Goal: Task Accomplishment & Management: Complete application form

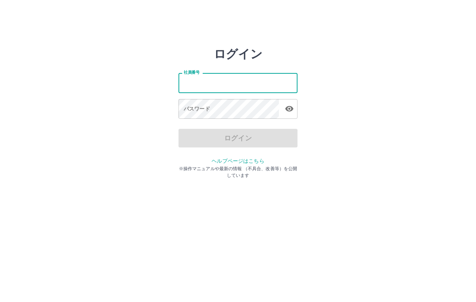
type input "*******"
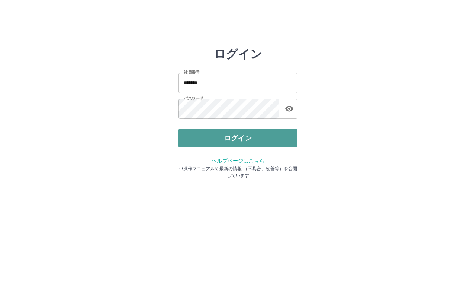
click at [223, 141] on button "ログイン" at bounding box center [237, 138] width 119 height 19
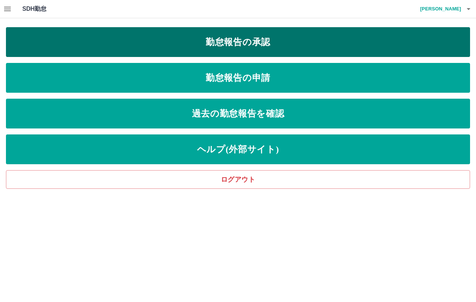
click at [262, 41] on link "勤怠報告の承認" at bounding box center [238, 42] width 464 height 30
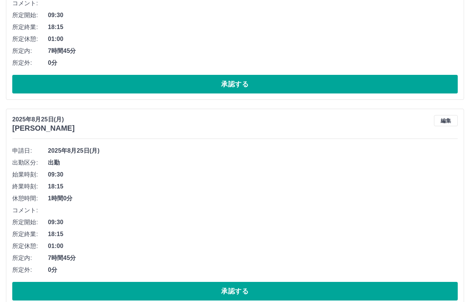
scroll to position [260, 0]
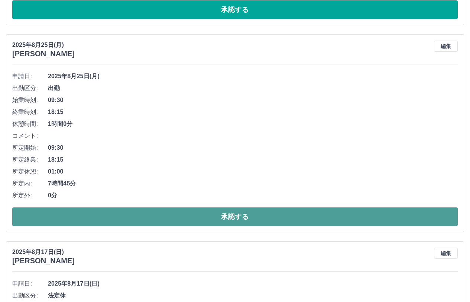
click at [236, 224] on button "承認する" at bounding box center [235, 216] width 446 height 19
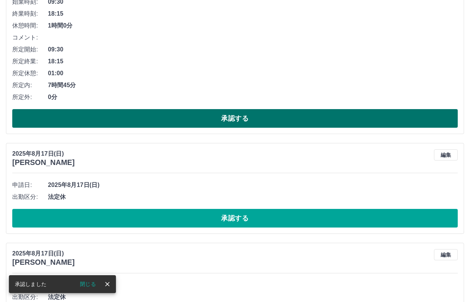
scroll to position [112, 0]
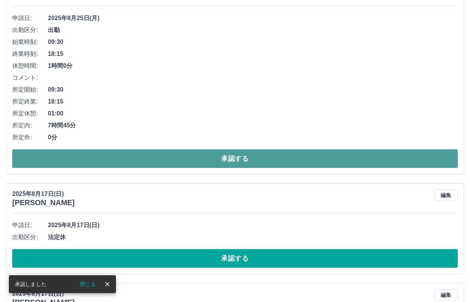
click at [220, 155] on button "承認する" at bounding box center [235, 158] width 446 height 19
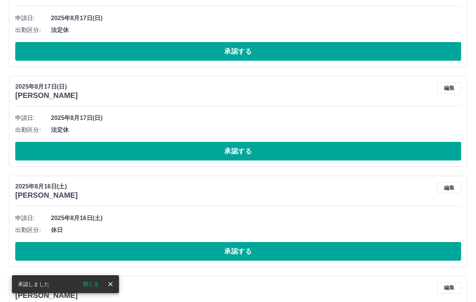
scroll to position [0, 0]
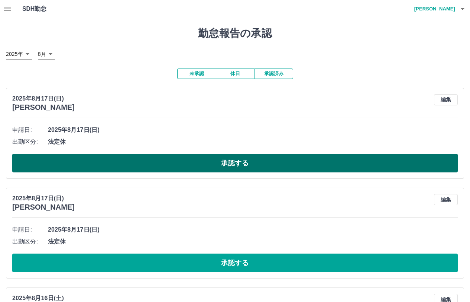
click at [247, 163] on button "承認する" at bounding box center [235, 163] width 446 height 19
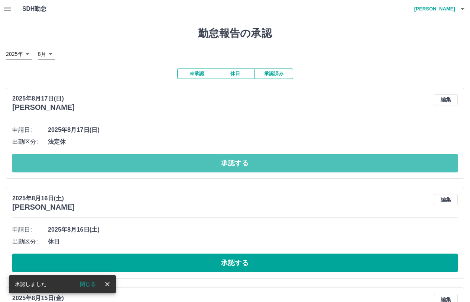
click at [247, 163] on button "承認する" at bounding box center [235, 163] width 446 height 19
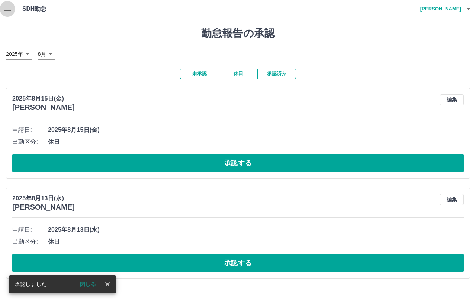
click at [4, 9] on icon "button" at bounding box center [7, 9] width 7 height 4
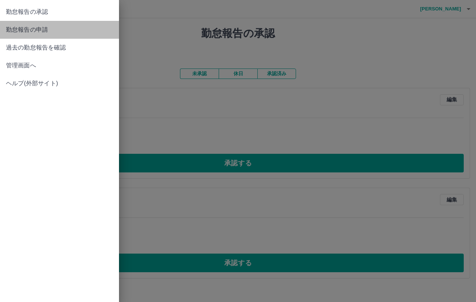
click at [14, 27] on span "勤怠報告の申請" at bounding box center [59, 29] width 107 height 9
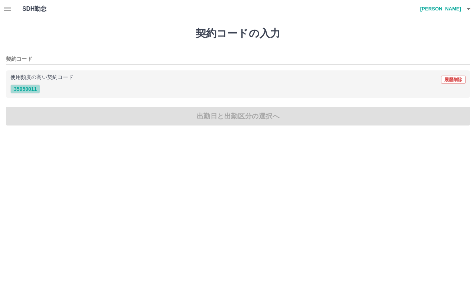
click at [32, 90] on button "35950011" at bounding box center [25, 88] width 30 height 9
type input "********"
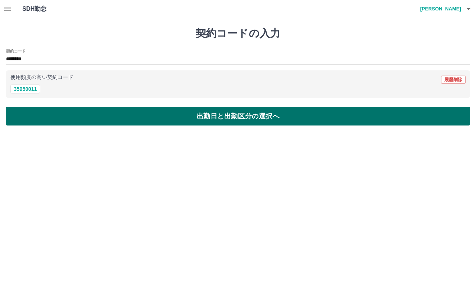
click at [231, 116] on button "出勤日と出勤区分の選択へ" at bounding box center [238, 116] width 464 height 19
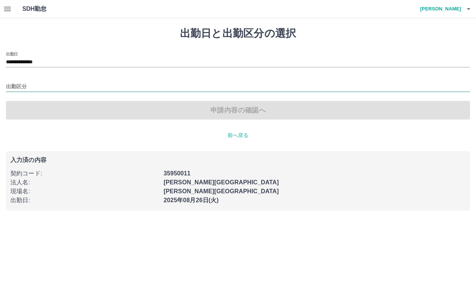
click at [22, 87] on input "出勤区分" at bounding box center [238, 86] width 464 height 9
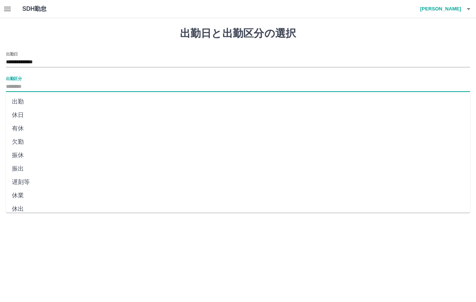
click at [18, 102] on li "出勤" at bounding box center [238, 101] width 464 height 13
type input "**"
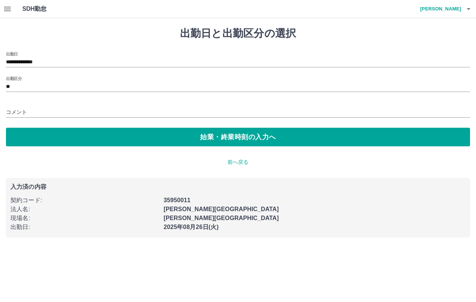
click at [20, 104] on div "コメント" at bounding box center [238, 110] width 464 height 18
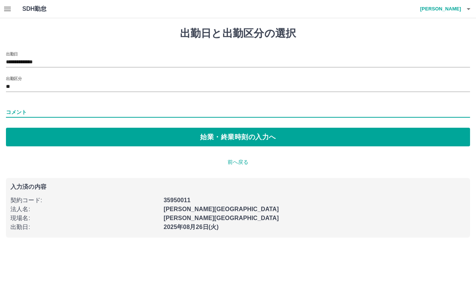
click at [20, 111] on input "コメント" at bounding box center [238, 112] width 464 height 11
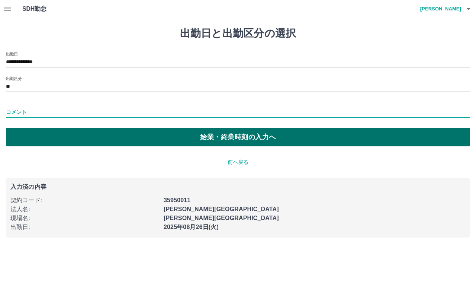
click at [243, 140] on button "始業・終業時刻の入力へ" at bounding box center [238, 137] width 464 height 19
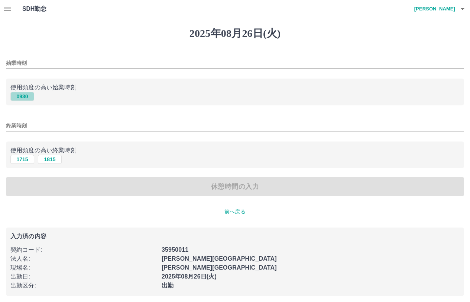
click at [24, 93] on button "0930" at bounding box center [22, 96] width 24 height 9
type input "****"
click at [45, 156] on button "1815" at bounding box center [50, 159] width 24 height 9
type input "****"
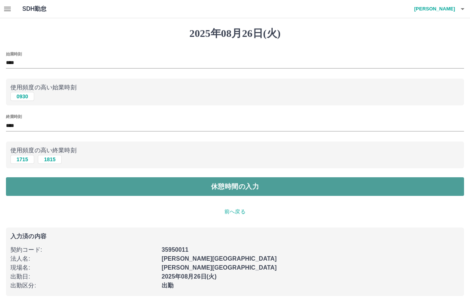
click at [244, 187] on button "休憩時間の入力" at bounding box center [235, 186] width 458 height 19
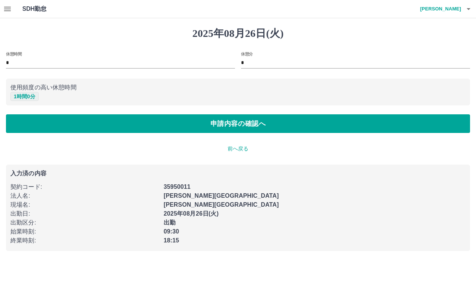
click at [14, 97] on button "1 時間 0 分" at bounding box center [24, 96] width 28 height 9
type input "*"
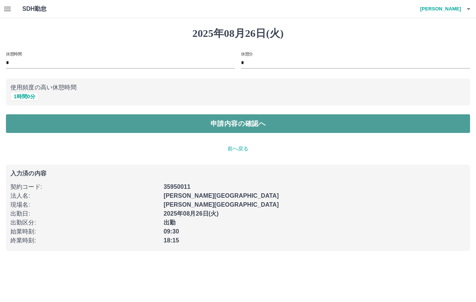
click at [219, 123] on button "申請内容の確認へ" at bounding box center [238, 123] width 464 height 19
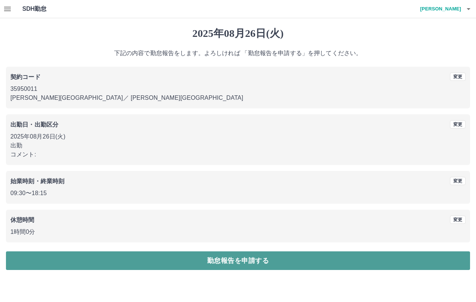
click at [230, 259] on button "勤怠報告を申請する" at bounding box center [238, 260] width 464 height 19
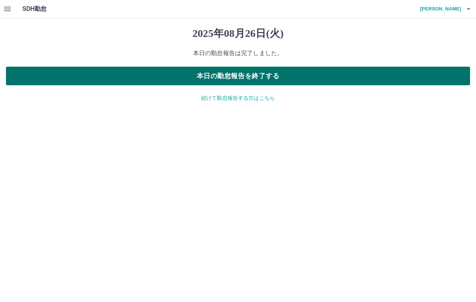
click at [270, 72] on button "本日の勤怠報告を終了する" at bounding box center [238, 76] width 464 height 19
